Goal: Task Accomplishment & Management: Manage account settings

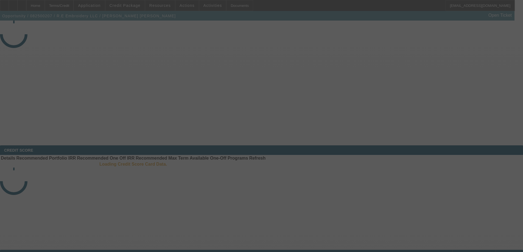
select select "3"
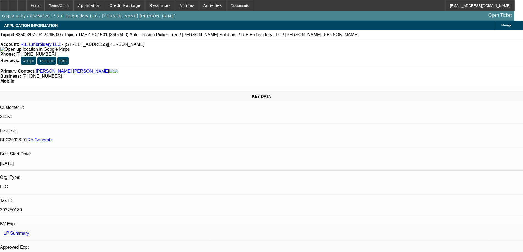
select select "0"
select select "2"
select select "0"
select select "6"
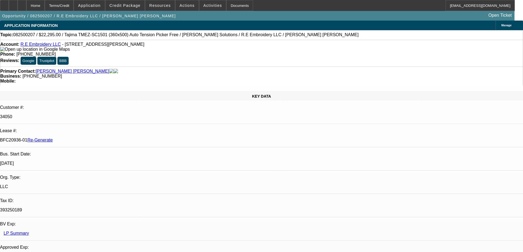
click at [135, 5] on span "Credit Package" at bounding box center [125, 5] width 31 height 4
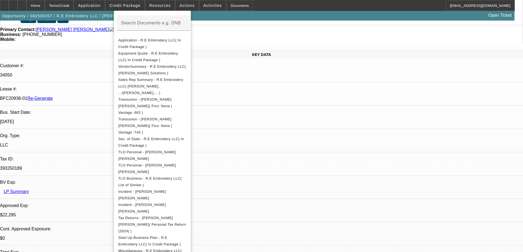
scroll to position [55, 0]
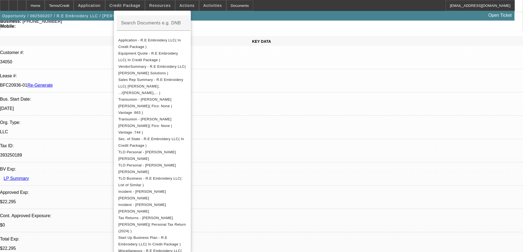
click at [303, 11] on div at bounding box center [261, 126] width 523 height 252
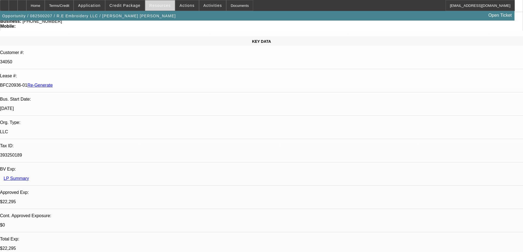
click at [160, 7] on span "Resources" at bounding box center [159, 5] width 21 height 4
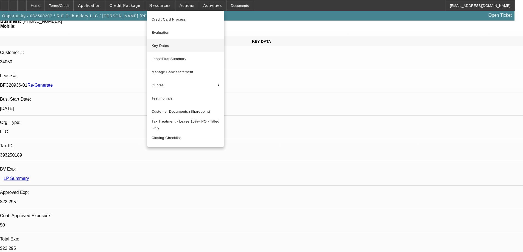
click at [164, 48] on span "Key Dates" at bounding box center [186, 46] width 68 height 7
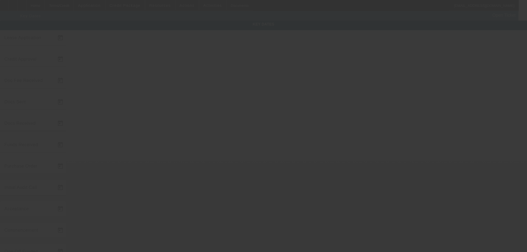
type input "[DATE]"
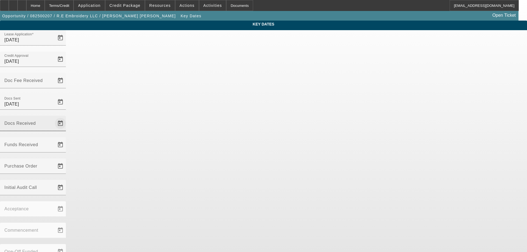
click at [67, 117] on span "Open calendar" at bounding box center [60, 123] width 13 height 13
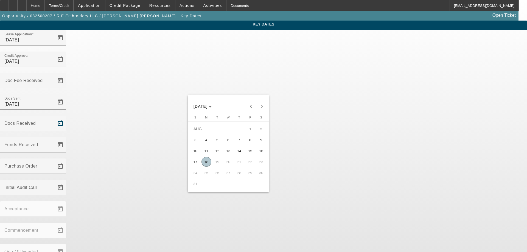
click at [207, 162] on span "18" at bounding box center [207, 162] width 10 height 10
type input "[DATE]"
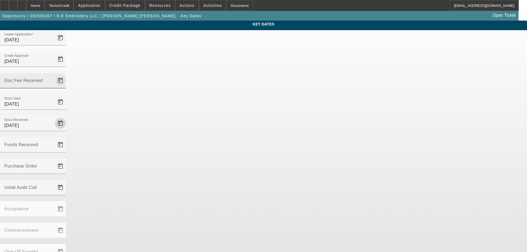
click at [67, 74] on span "Open calendar" at bounding box center [60, 80] width 13 height 13
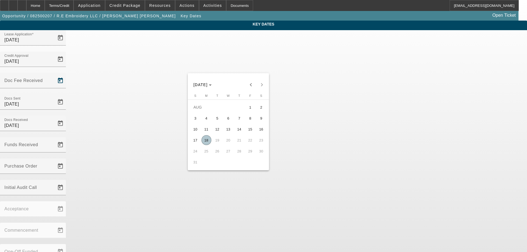
click at [208, 141] on span "18" at bounding box center [207, 140] width 10 height 10
type input "[DATE]"
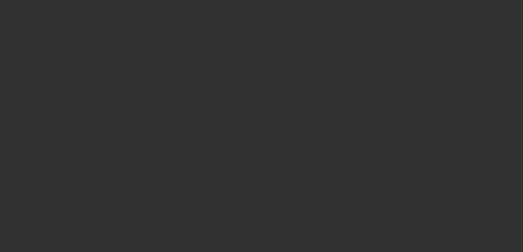
select select "3"
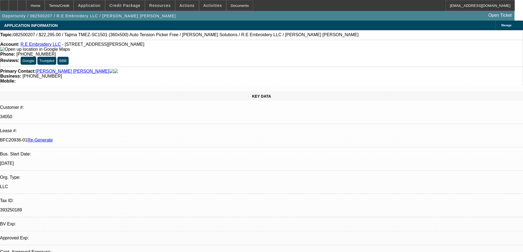
select select "0"
select select "2"
select select "0"
select select "6"
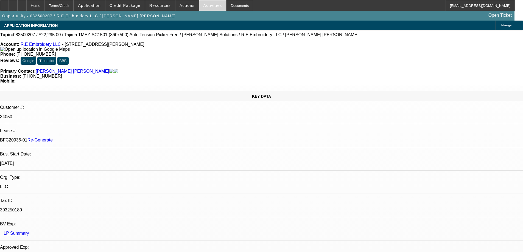
click at [203, 7] on span "Activities" at bounding box center [212, 5] width 19 height 4
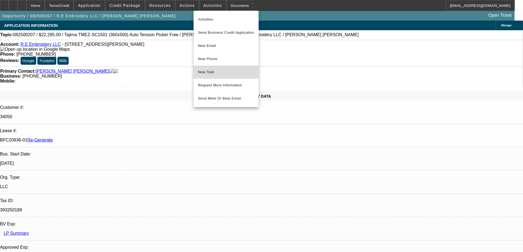
click at [218, 71] on span "New Task" at bounding box center [226, 72] width 56 height 7
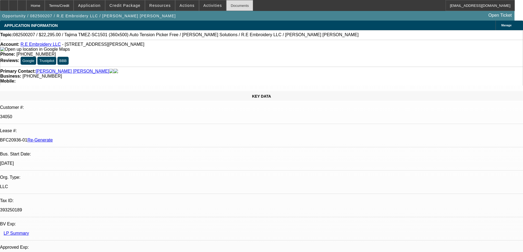
click at [230, 6] on div "Documents" at bounding box center [239, 5] width 27 height 11
click at [9, 6] on div at bounding box center [4, 5] width 9 height 11
